Goal: Task Accomplishment & Management: Manage account settings

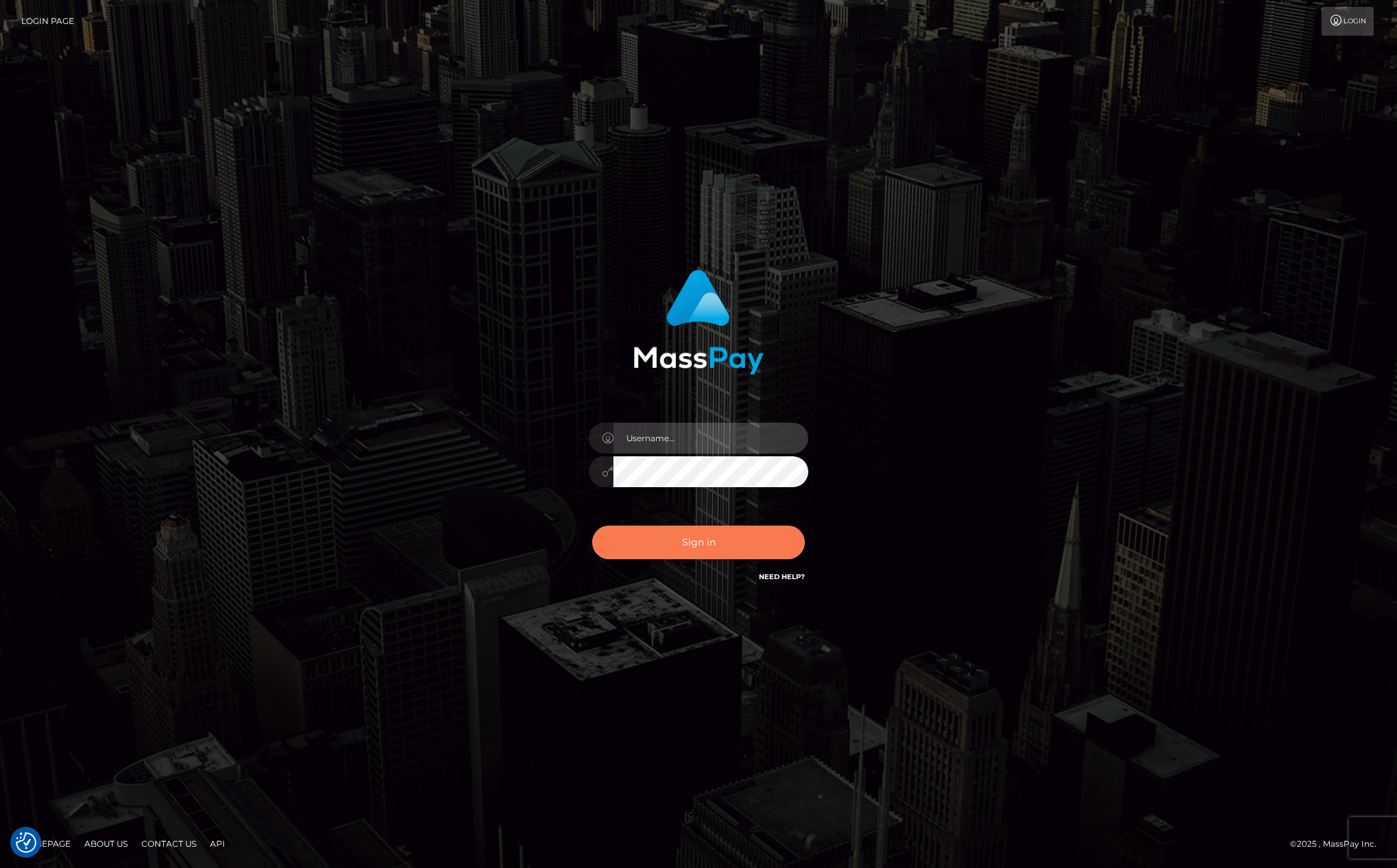
type input "kevin.club"
click at [733, 544] on button "Sign in" at bounding box center [698, 542] width 213 height 34
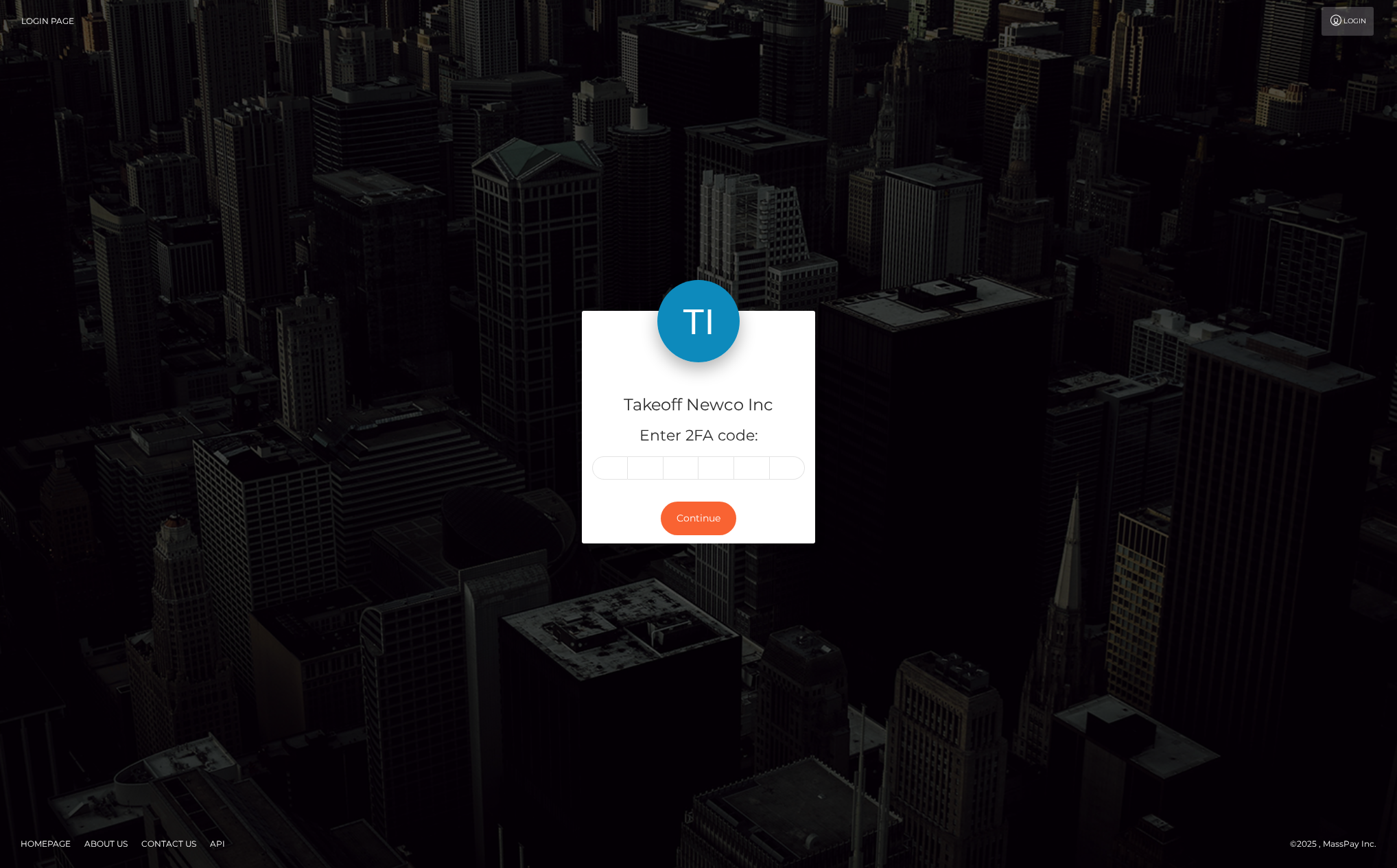
click at [607, 468] on input "text" at bounding box center [609, 467] width 35 height 23
type input "7"
type input "4"
type input "9"
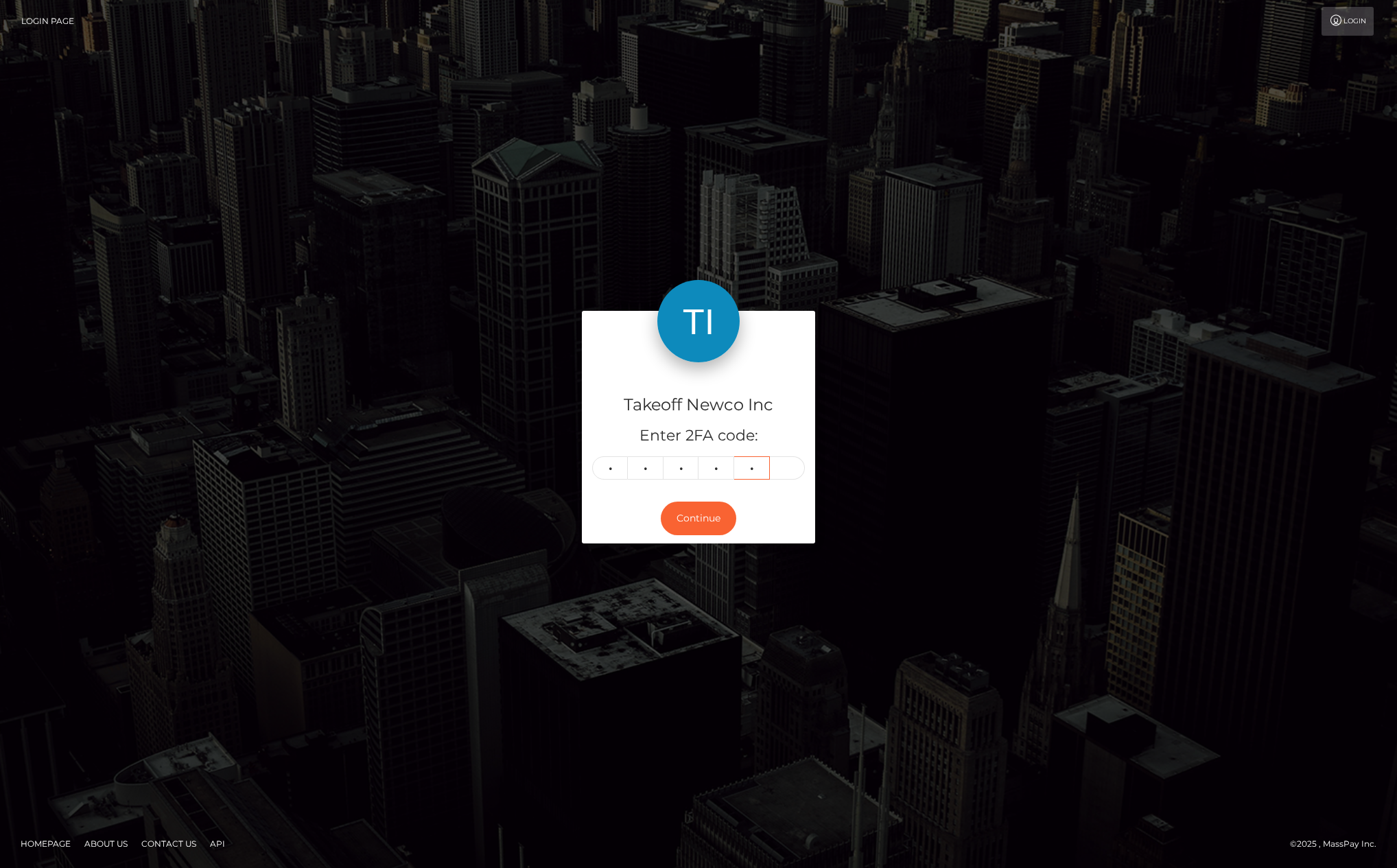
type input "6"
type input "8"
